Goal: Transaction & Acquisition: Purchase product/service

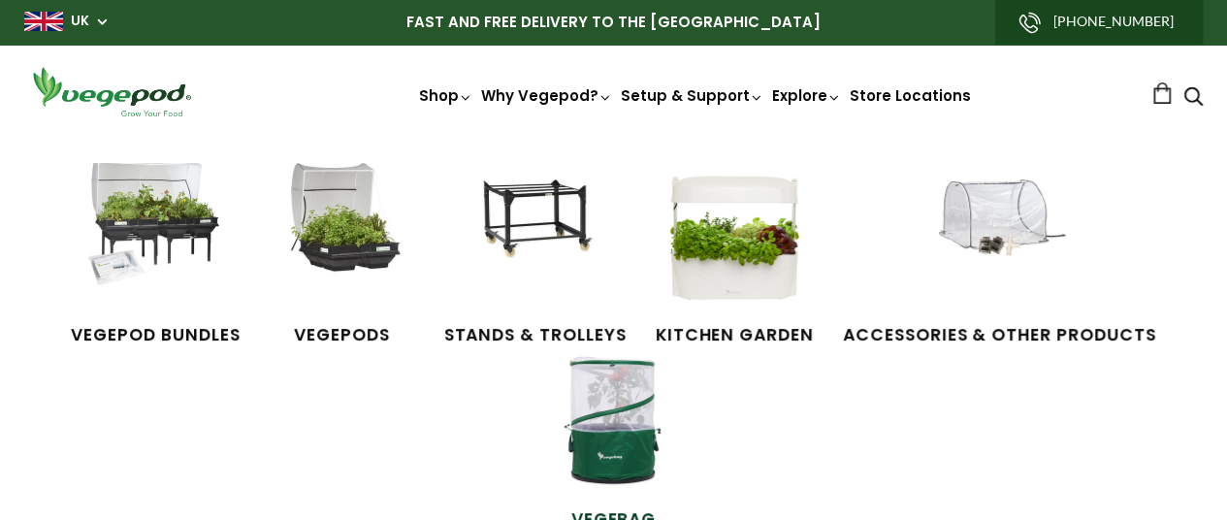
click at [626, 453] on img at bounding box center [613, 419] width 145 height 145
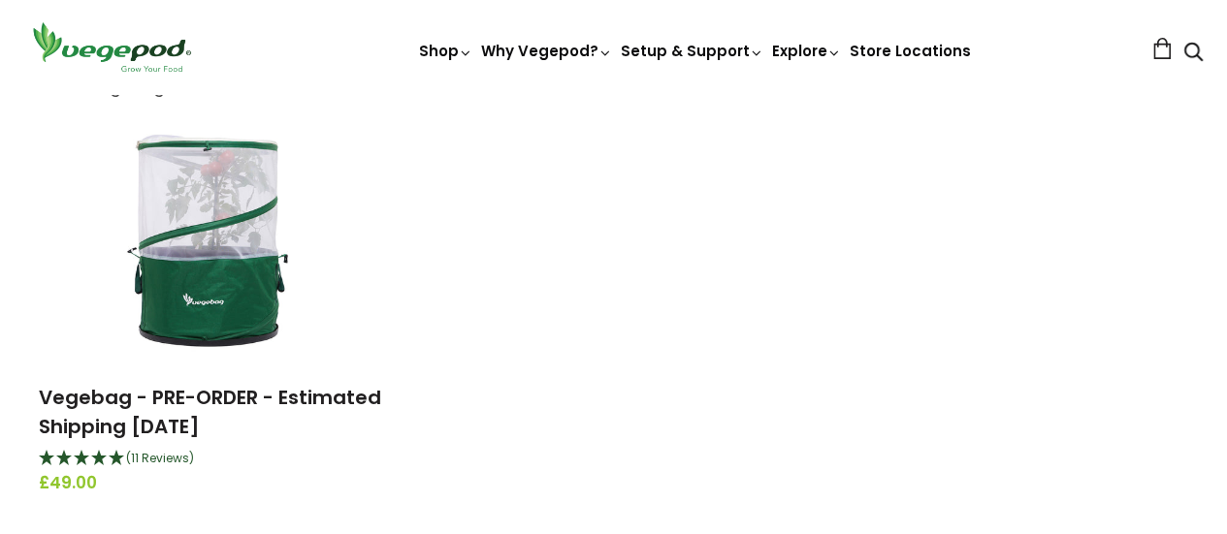
scroll to position [266, 0]
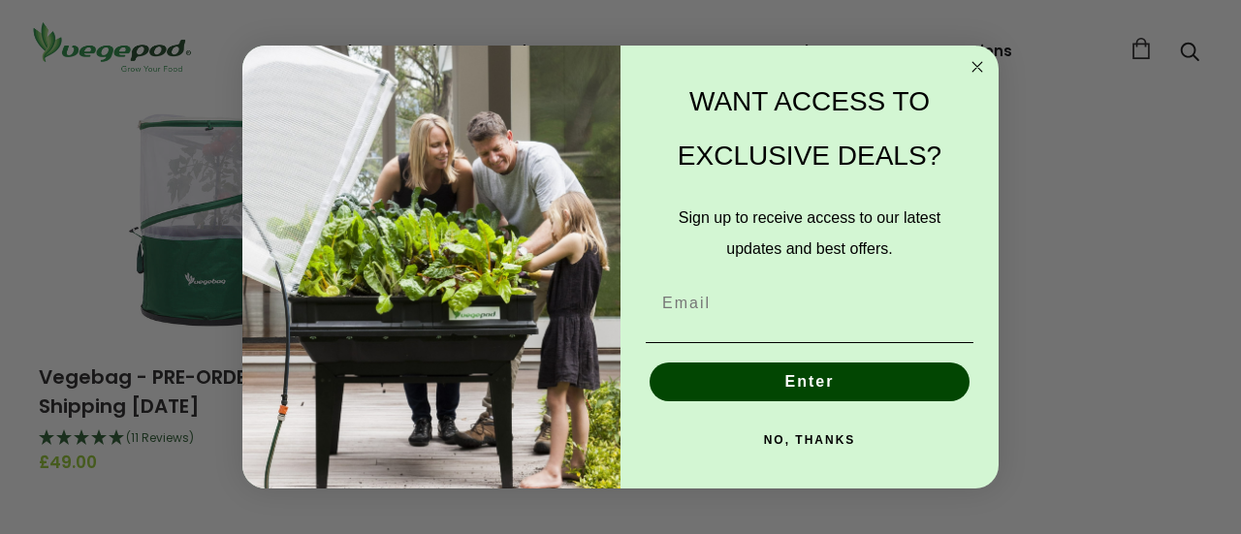
click at [807, 447] on button "NO, THANKS" at bounding box center [810, 440] width 328 height 39
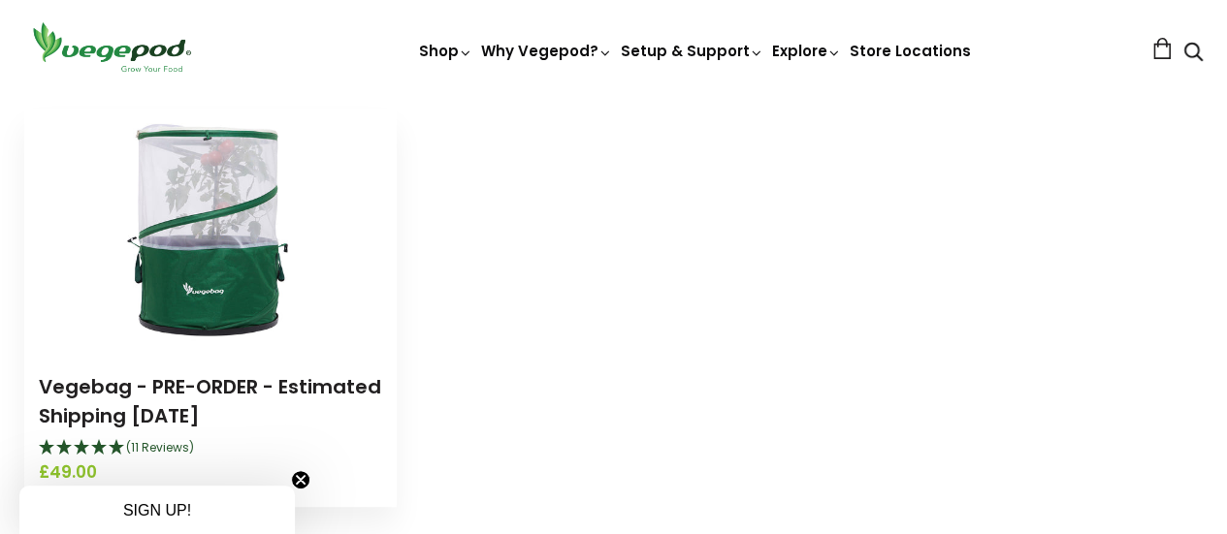
scroll to position [295, 0]
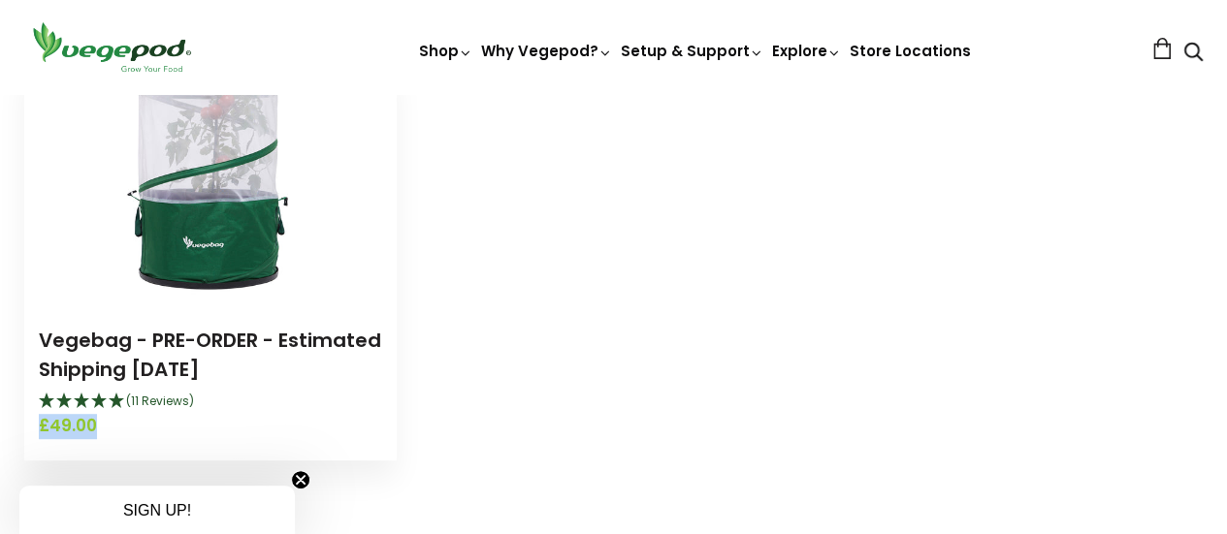
drag, startPoint x: 109, startPoint y: 433, endPoint x: 40, endPoint y: 431, distance: 68.9
click at [40, 431] on span "£49.00" at bounding box center [210, 426] width 343 height 25
copy span "£49.00"
